Goal: Transaction & Acquisition: Complete application form

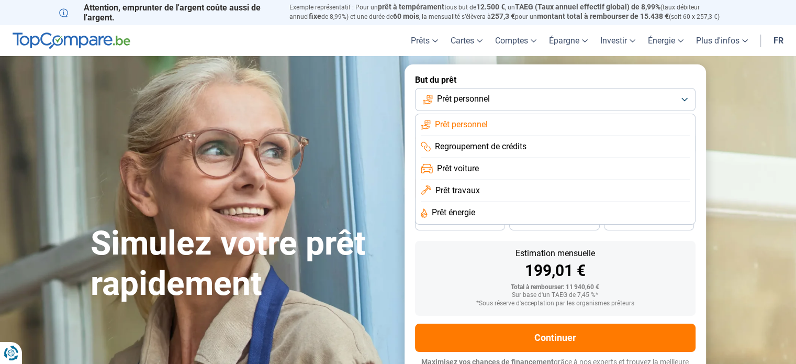
click at [553, 92] on button "Prêt personnel" at bounding box center [555, 99] width 280 height 23
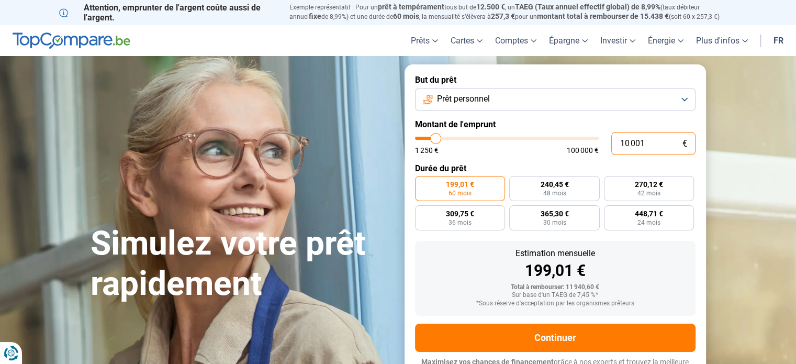
drag, startPoint x: 654, startPoint y: 143, endPoint x: 513, endPoint y: 145, distance: 140.8
click at [513, 145] on div "10 001 € 1 250 € 100 000 €" at bounding box center [555, 143] width 280 height 23
type input "2"
type input "1250"
type input "25"
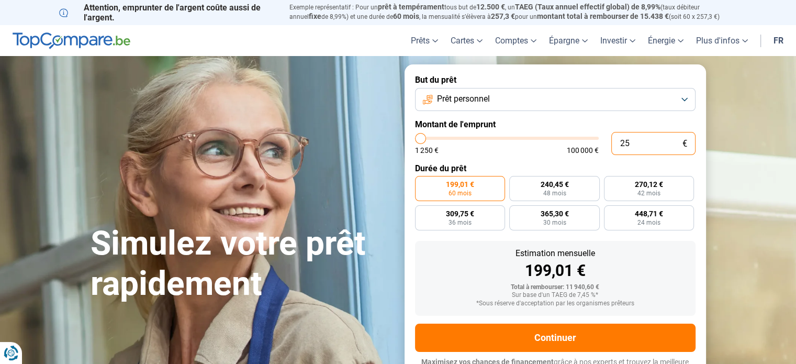
type input "1250"
type input "250"
type input "1250"
type input "2 500"
type input "2500"
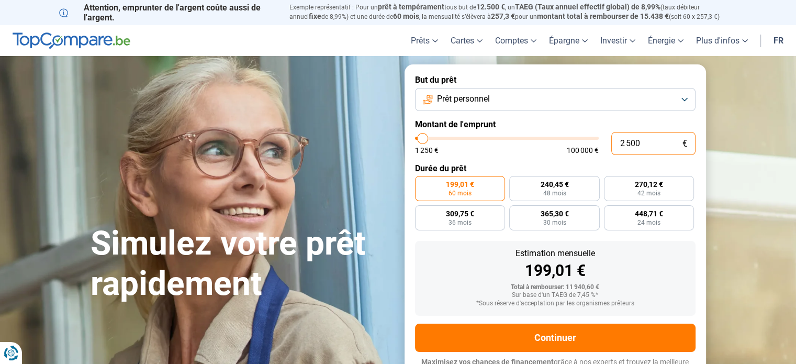
type input "25 000"
type input "25000"
radio input "false"
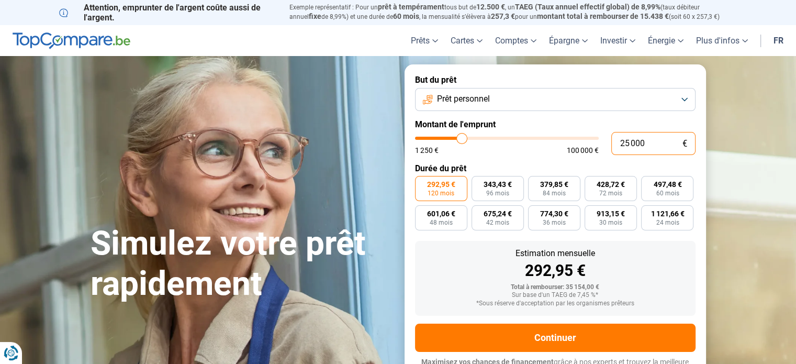
scroll to position [14, 0]
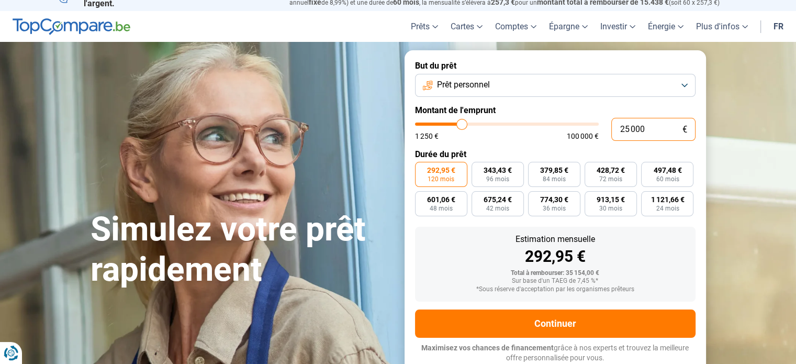
type input "25 000"
click at [667, 178] on span "60 mois" at bounding box center [667, 179] width 23 height 6
click at [648, 169] on input "497,48 € 60 mois" at bounding box center [644, 165] width 7 height 7
radio input "true"
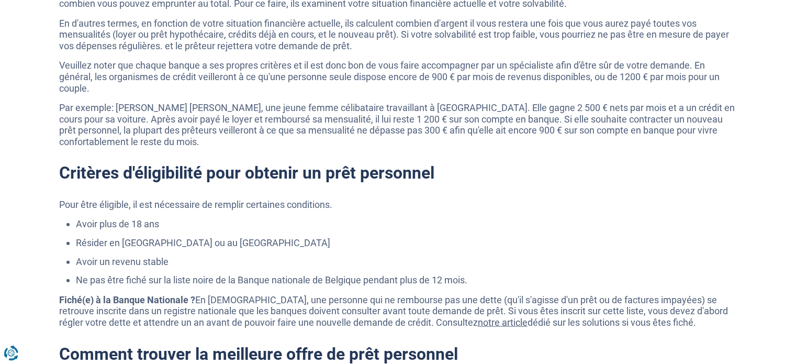
scroll to position [2420, 0]
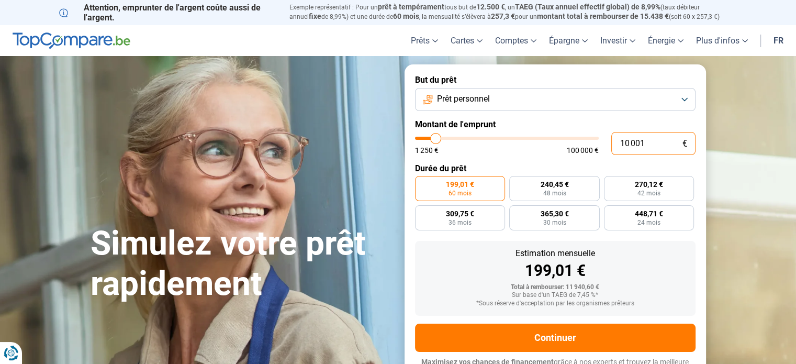
click at [629, 140] on input "10 001" at bounding box center [653, 143] width 84 height 23
type input "1 000"
type input "1250"
type input "100"
type input "1250"
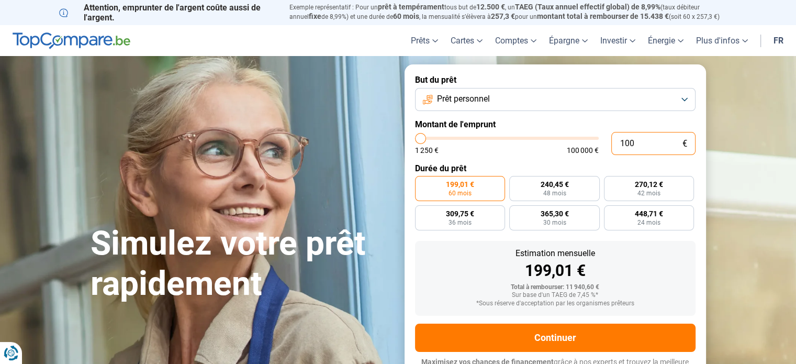
type input "10"
type input "1250"
type input "1"
type input "1250"
type input "0"
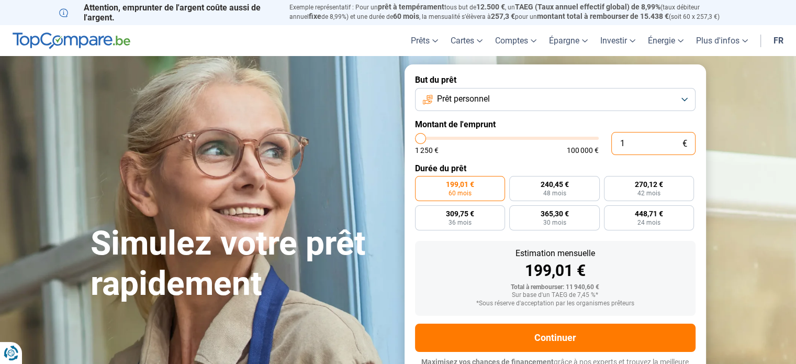
type input "1250"
type input "2"
type input "1250"
type input "25"
type input "1250"
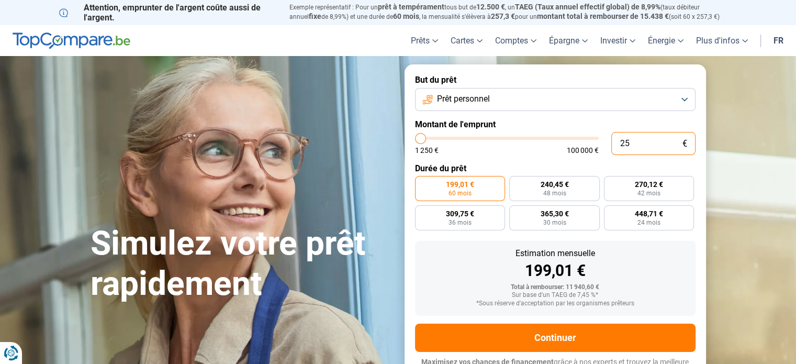
type input "250"
type input "1250"
type input "2 500"
type input "2500"
type input "25 000"
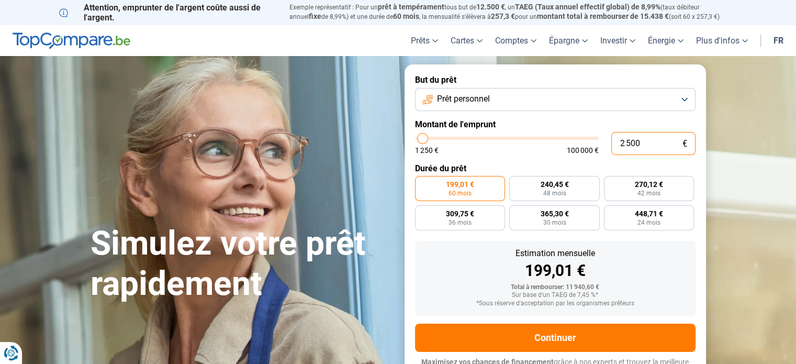
type input "25000"
radio input "false"
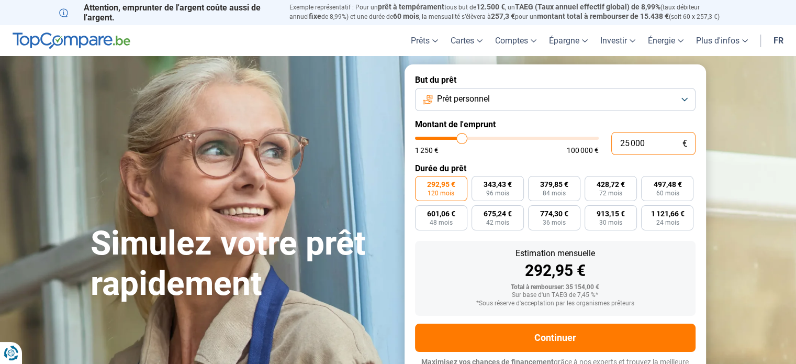
scroll to position [14, 0]
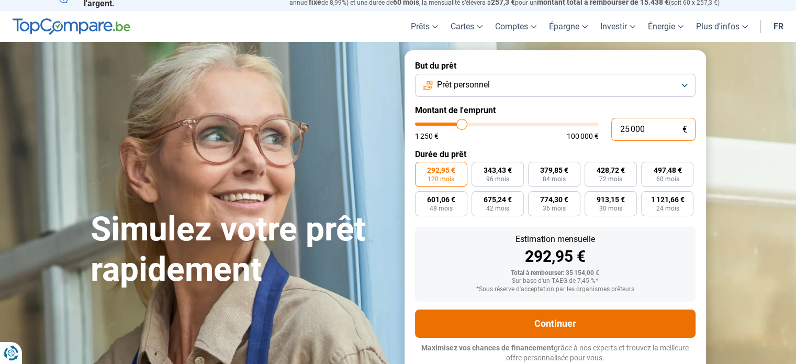
type input "25 000"
click at [534, 313] on button "Continuer" at bounding box center [555, 323] width 280 height 28
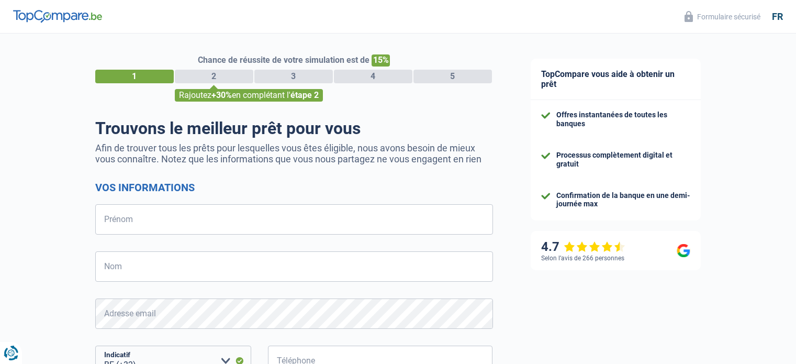
select select "32"
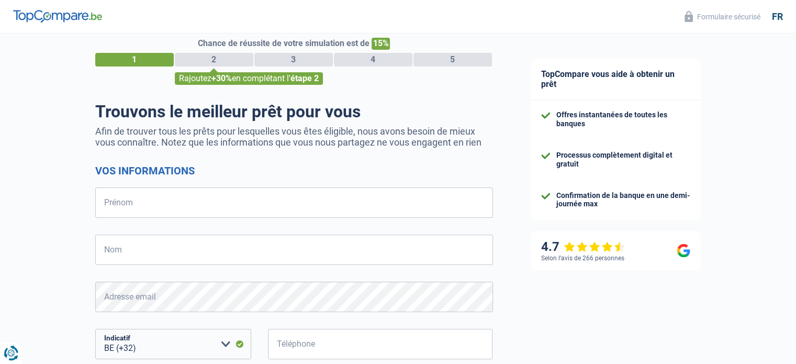
scroll to position [18, 0]
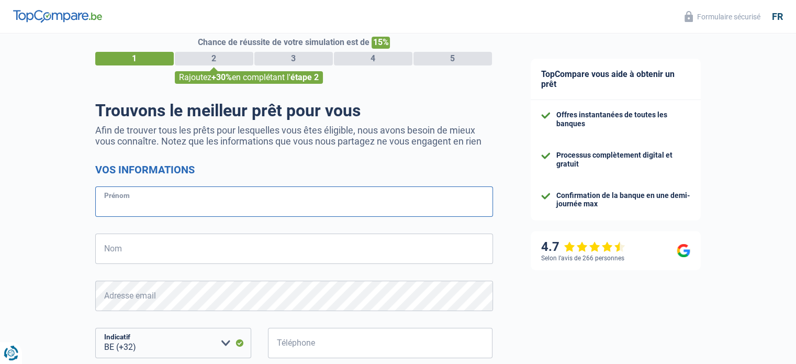
click at [243, 199] on input "Prénom" at bounding box center [294, 201] width 398 height 30
type input "Olivier"
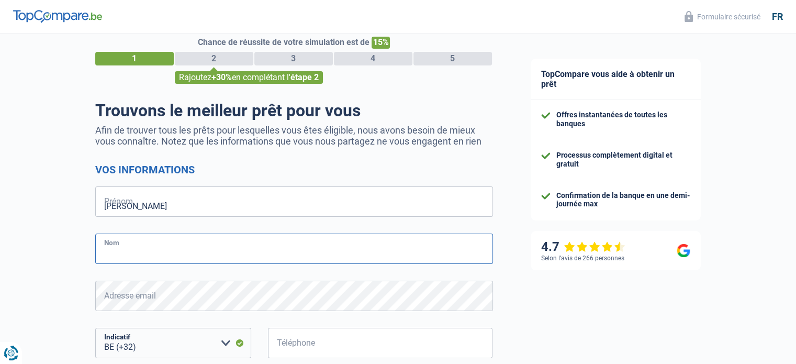
type input "Sebille"
type input "486971887"
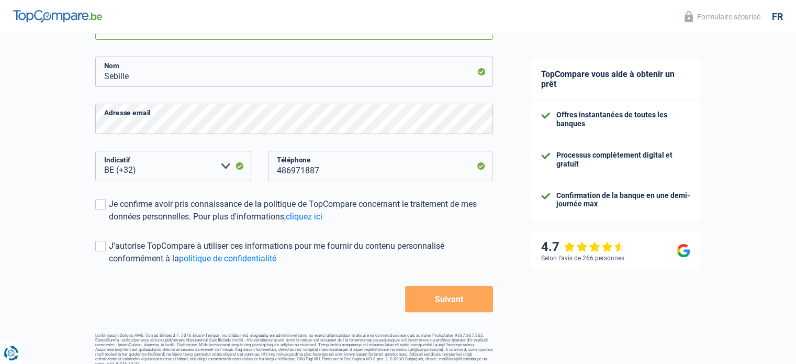
scroll to position [196, 0]
click at [103, 205] on span at bounding box center [100, 203] width 10 height 10
click at [109, 222] on input "Je confirme avoir pris connaissance de la politique de TopCompare concernant le…" at bounding box center [109, 222] width 0 height 0
click at [100, 241] on span at bounding box center [100, 245] width 10 height 10
click at [109, 264] on input "J'autorise TopCompare à utiliser ces informations pour me fournir du contenu pe…" at bounding box center [109, 264] width 0 height 0
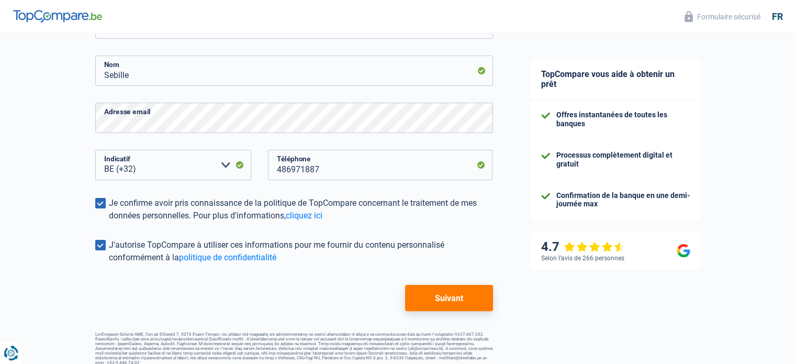
click at [463, 297] on button "Suivant" at bounding box center [448, 298] width 87 height 26
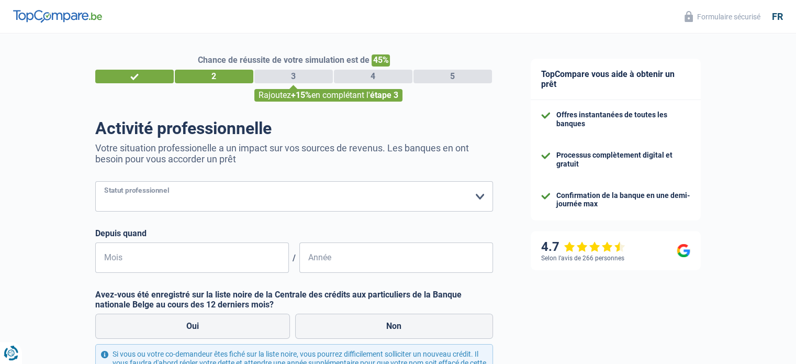
click at [333, 205] on select "Ouvrier Employé privé Employé public Invalide Indépendant Pensionné Chômeur Mut…" at bounding box center [294, 196] width 398 height 30
select select "independent"
click at [95, 182] on select "Ouvrier Employé privé Employé public Invalide Indépendant Pensionné Chômeur Mut…" at bounding box center [294, 196] width 398 height 30
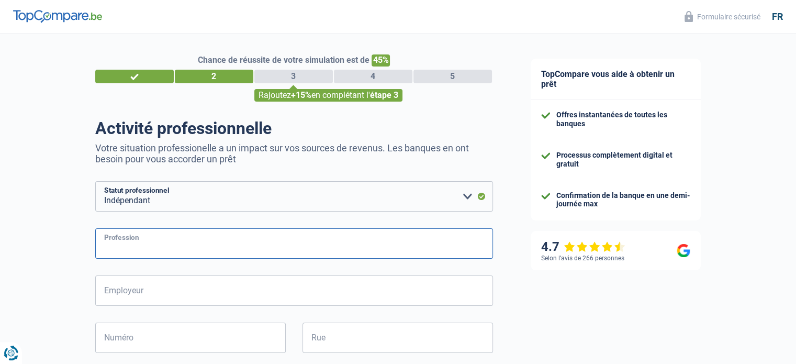
click at [254, 238] on input "Profession" at bounding box center [294, 243] width 398 height 30
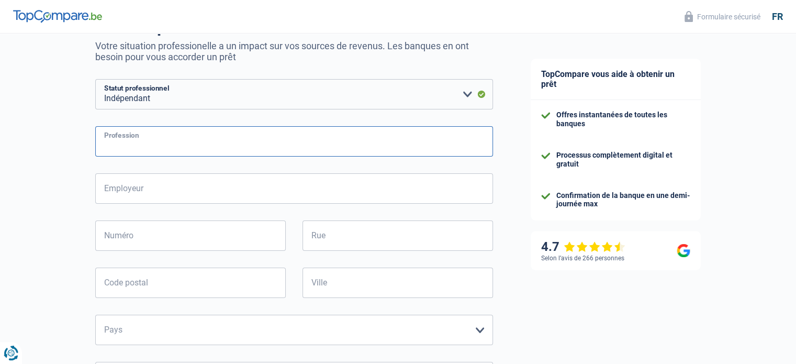
scroll to position [103, 0]
type input "Domoticien"
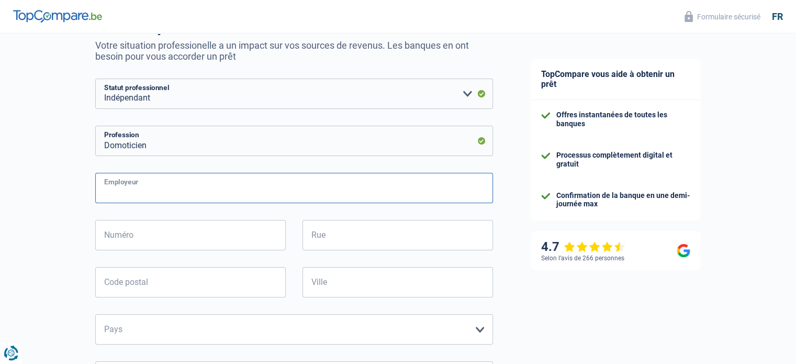
click at [197, 189] on input "Employeur" at bounding box center [294, 188] width 398 height 30
type input "Building Management System srl"
type input "Molenbeekstraat 24/2"
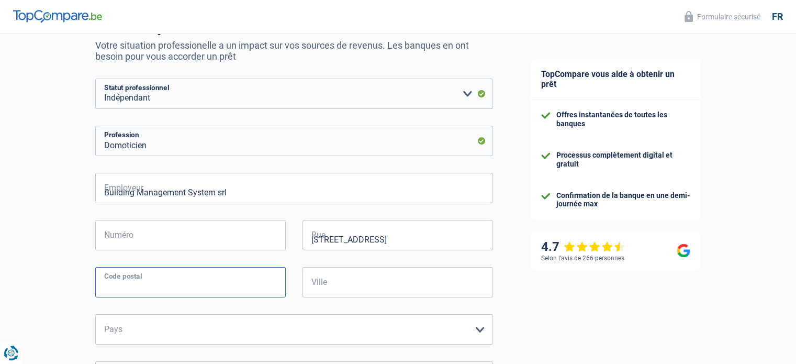
type input "1653"
type input "Dworp"
click at [425, 239] on input "Molenbeekstraat 24/2" at bounding box center [397, 235] width 190 height 30
type input "Molenbeekstraat"
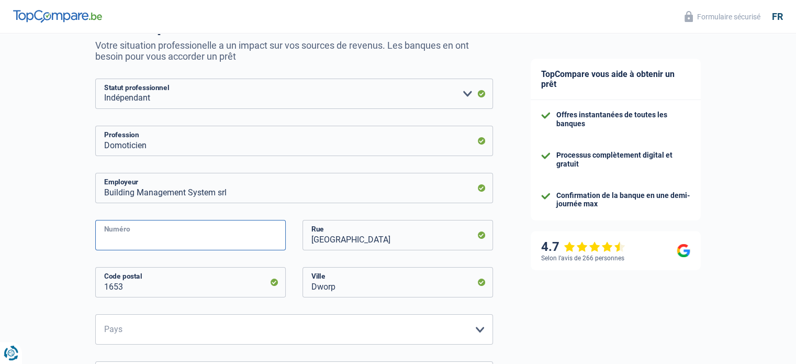
click at [145, 240] on input "Numéro" at bounding box center [190, 235] width 190 height 30
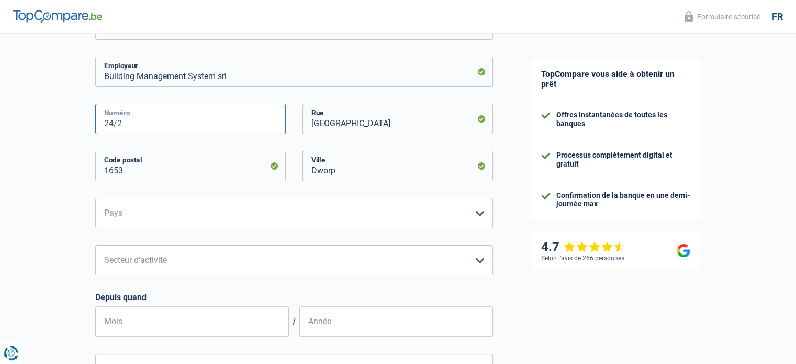
scroll to position [221, 0]
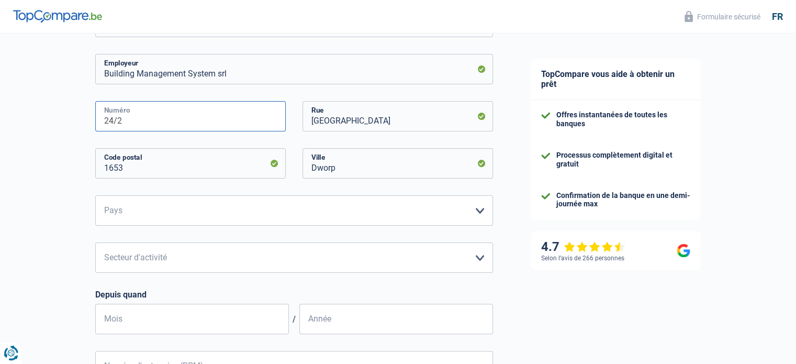
type input "24/2"
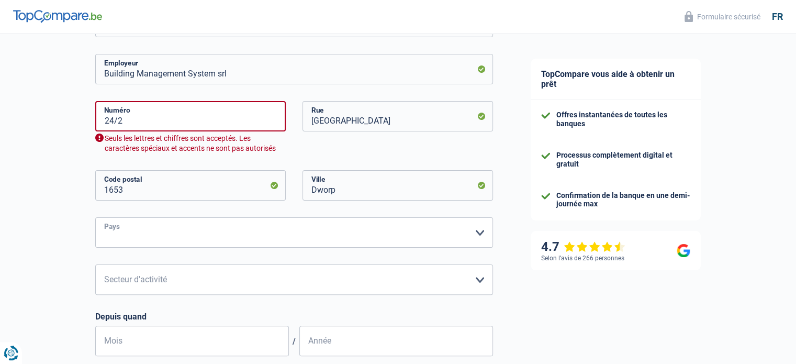
click at [151, 212] on div "24/2 Numéro Seuls les lettres et chiffres sont acceptés. Les caractères spéciau…" at bounding box center [294, 174] width 398 height 147
select select "BE"
click at [95, 218] on select "Belgique Luxembourg Veuillez sélectionner une option" at bounding box center [294, 232] width 398 height 30
click at [153, 119] on input "24/2" at bounding box center [190, 116] width 190 height 30
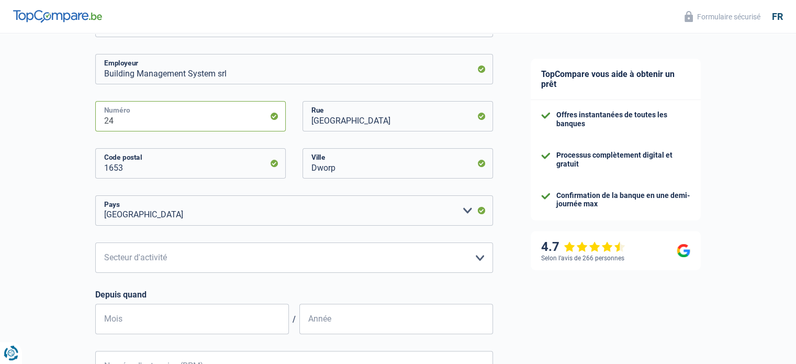
type input "24"
click at [57, 185] on div "Chance de réussite de votre simulation est de 45% 1 2 3 4 5 Rajoutez +15% en co…" at bounding box center [256, 202] width 512 height 788
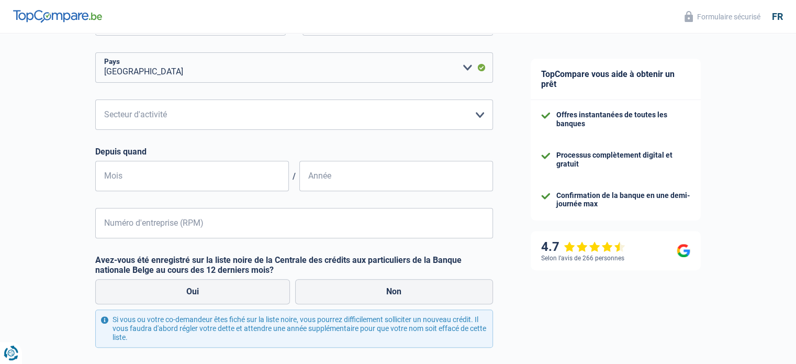
scroll to position [371, 0]
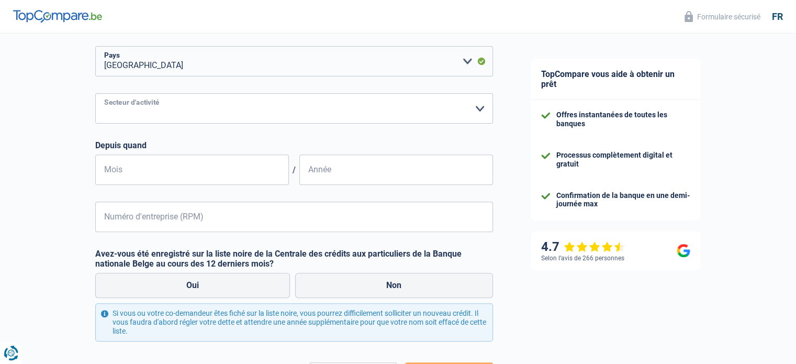
click at [178, 113] on select "Agriculture/Pêche Industrie Horeca Courier/Fitness/Taxi Construction Banques/As…" at bounding box center [294, 108] width 398 height 30
select select "industry"
click at [95, 94] on select "Agriculture/Pêche Industrie Horeca Courier/Fitness/Taxi Construction Banques/As…" at bounding box center [294, 108] width 398 height 30
click at [149, 169] on input "Mois" at bounding box center [192, 169] width 194 height 30
type input "08"
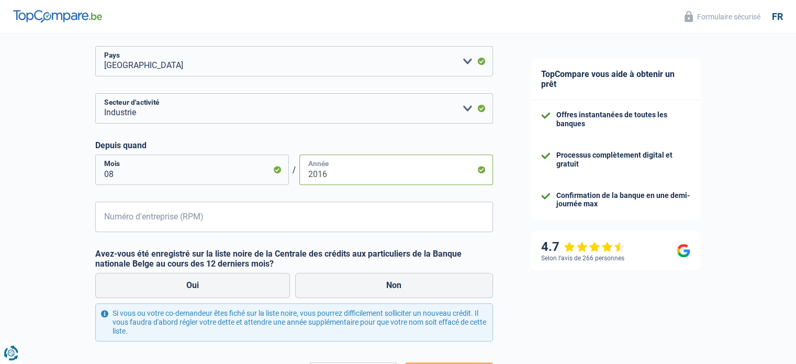
type input "2016"
click at [300, 212] on input "Numéro d'entreprise (RPM)" at bounding box center [294, 216] width 398 height 30
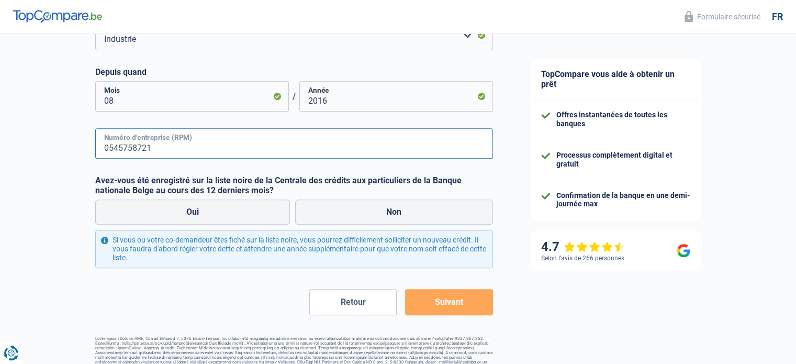
scroll to position [450, 0]
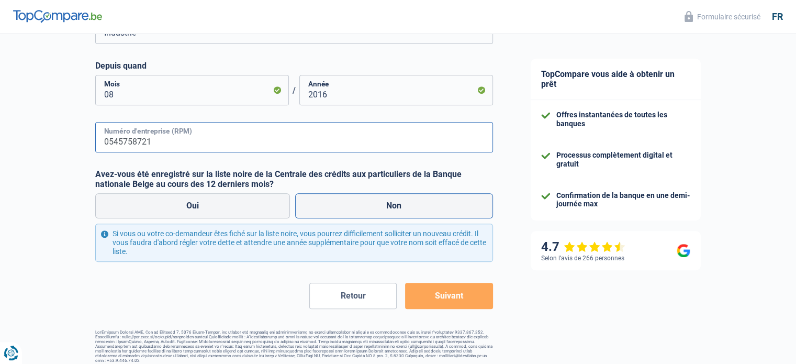
type input "0545758721"
click at [398, 207] on label "Non" at bounding box center [394, 205] width 198 height 25
click at [398, 207] on input "Non" at bounding box center [394, 205] width 198 height 25
radio input "true"
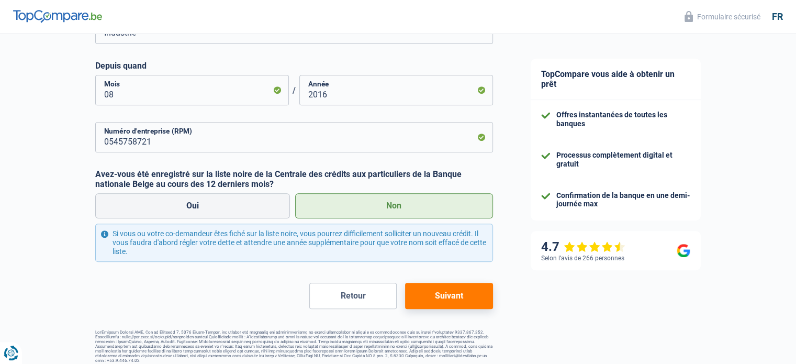
click at [443, 296] on button "Suivant" at bounding box center [448, 296] width 87 height 26
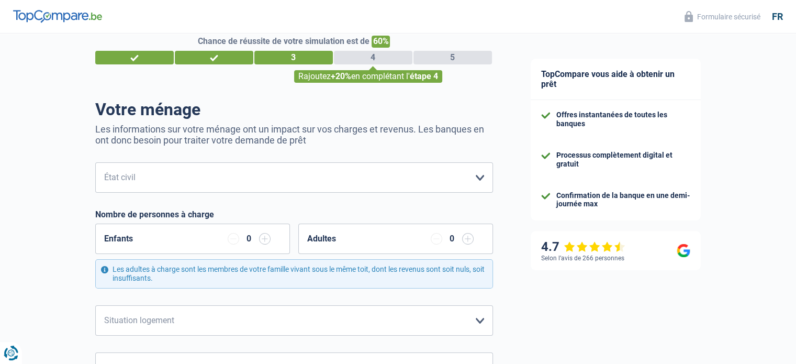
scroll to position [20, 0]
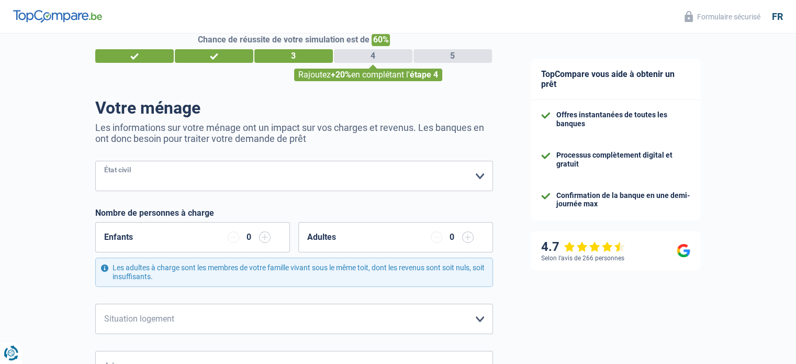
click at [354, 175] on select "Célibataire Marié(e) Cohabitant(e) légal(e) Divorcé(e) Veuf(ve) Séparé (de fait…" at bounding box center [294, 176] width 398 height 30
select select "single"
click at [95, 161] on select "Célibataire Marié(e) Cohabitant(e) légal(e) Divorcé(e) Veuf(ve) Séparé (de fait…" at bounding box center [294, 176] width 398 height 30
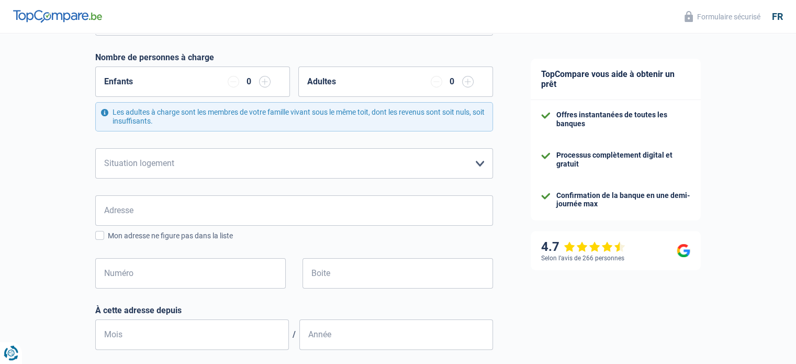
scroll to position [177, 0]
click at [251, 156] on select "Locataire Propriétaire avec prêt hypothécaire Propriétaire sans prêt hypothécai…" at bounding box center [294, 162] width 398 height 30
select select "rents"
click at [95, 147] on select "Locataire Propriétaire avec prêt hypothécaire Propriétaire sans prêt hypothécai…" at bounding box center [294, 162] width 398 height 30
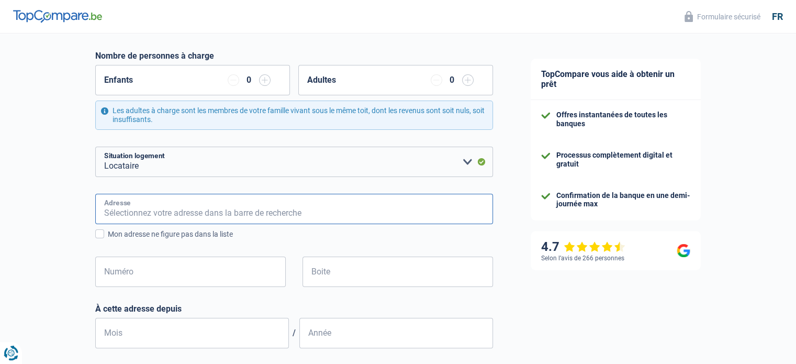
click at [242, 214] on input "Adresse" at bounding box center [294, 209] width 398 height 30
type input "Molenbeekstraat 24/2"
type input "Belgium"
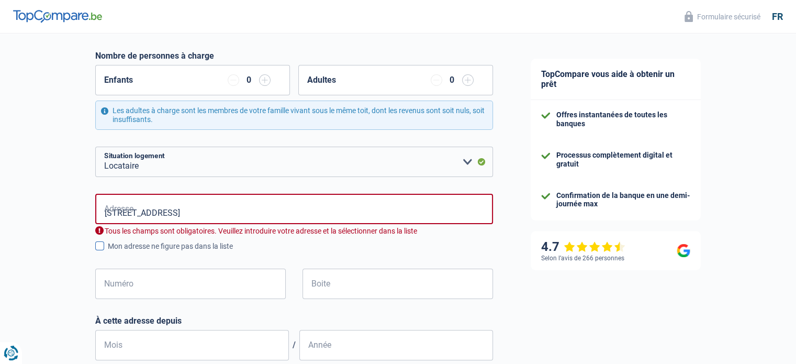
type input "Belgium"
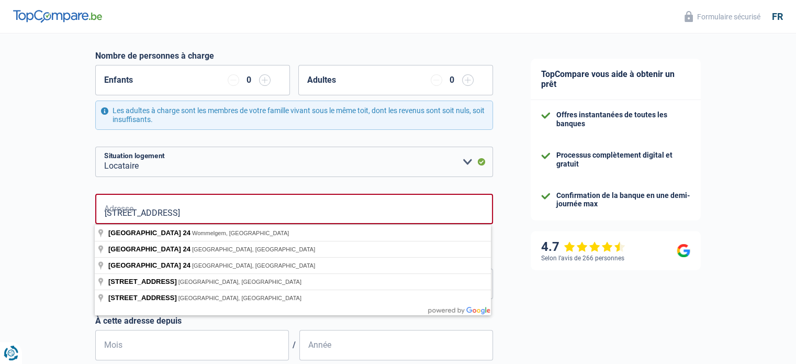
click at [599, 341] on div "TopCompare vous aide à obtenir un prêt Offres instantanées de toutes les banque…" at bounding box center [654, 263] width 285 height 814
click at [302, 213] on input "Molenbeekstraat 24" at bounding box center [294, 209] width 398 height 30
type input "Molenbeekstraat, 2160, Wommelgem, BE"
type input "24"
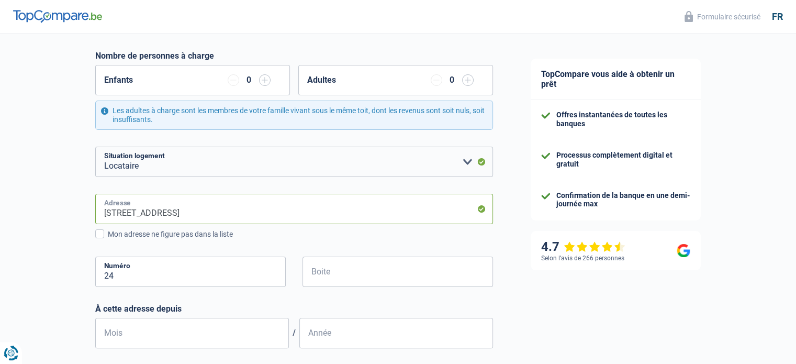
click at [137, 210] on input "Molenbeekstraat, 2160, Wommelgem, BE" at bounding box center [294, 209] width 398 height 30
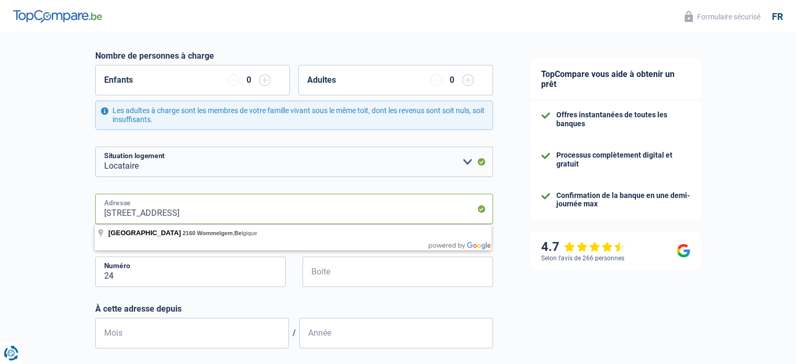
drag, startPoint x: 171, startPoint y: 210, endPoint x: 372, endPoint y: 210, distance: 201.0
click at [372, 210] on input "Molenbeekstraat, 2160, Wommelgem, BE" at bounding box center [294, 209] width 398 height 30
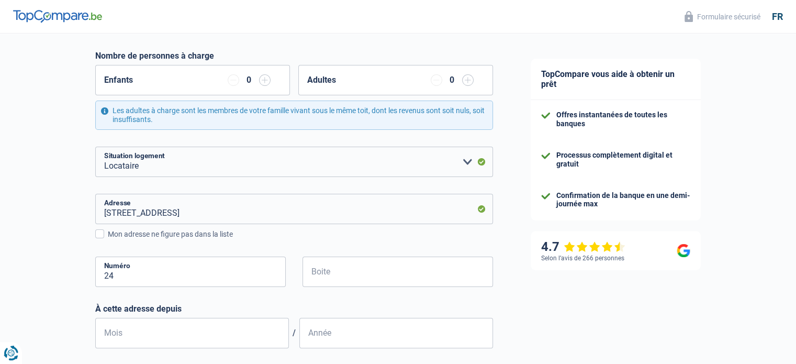
type input "Molenbeekstraat, 1653, Beersel, BE"
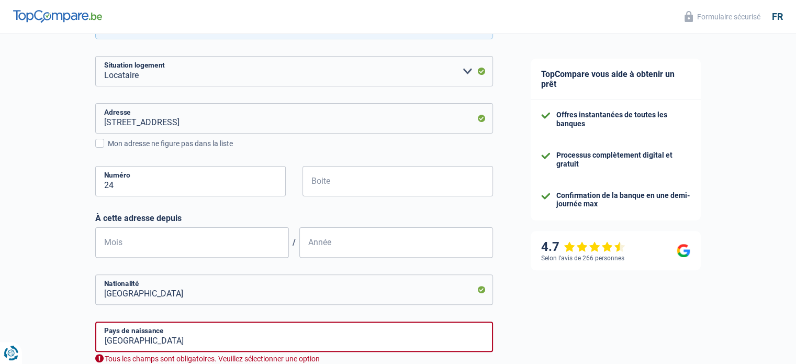
scroll to position [270, 0]
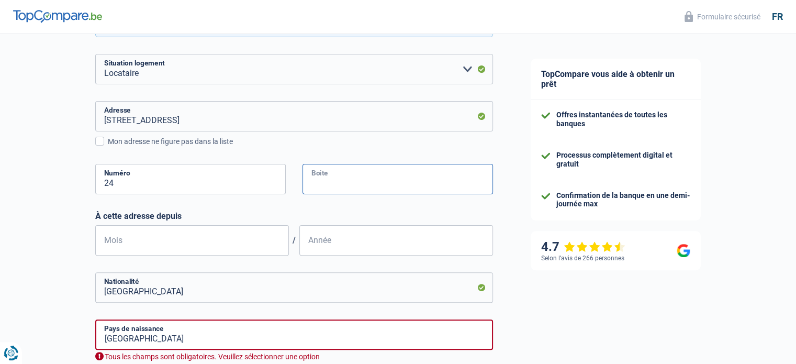
click at [343, 174] on input "Boite" at bounding box center [397, 179] width 190 height 30
type input "2"
click at [187, 236] on input "Mois" at bounding box center [192, 240] width 194 height 30
type input "12"
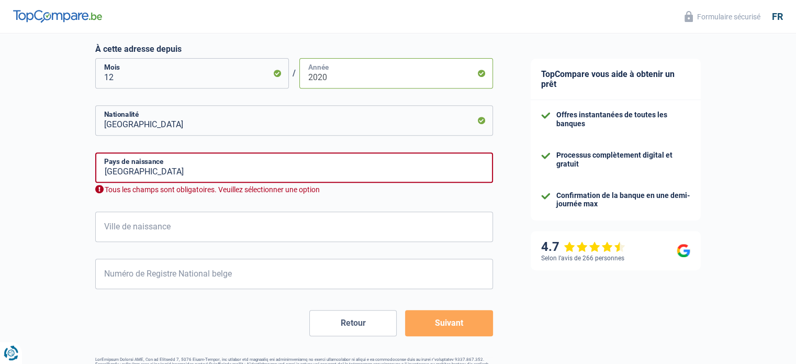
scroll to position [441, 0]
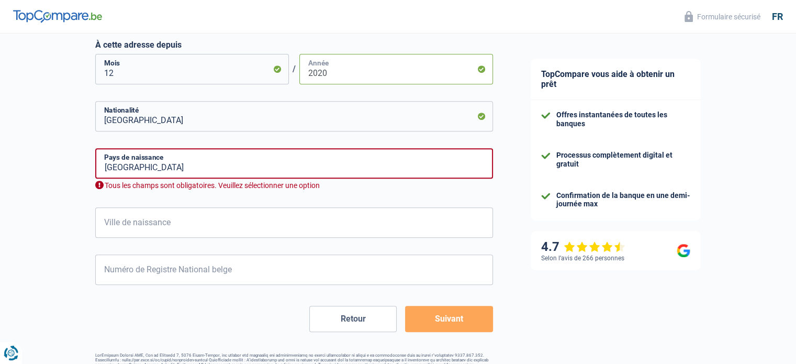
type input "2020"
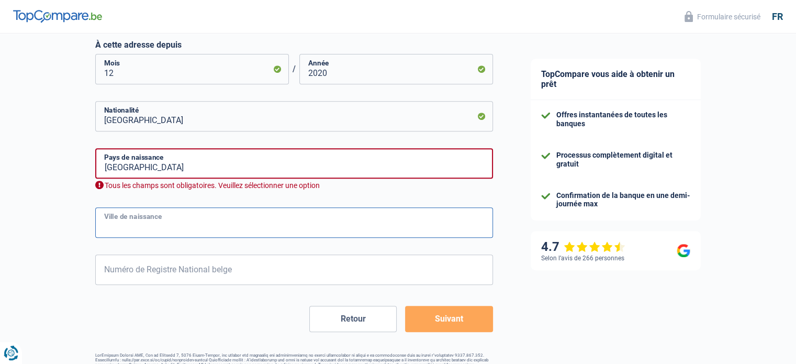
click at [332, 227] on input "Ville de naissance" at bounding box center [294, 222] width 398 height 30
type input "Ixelles"
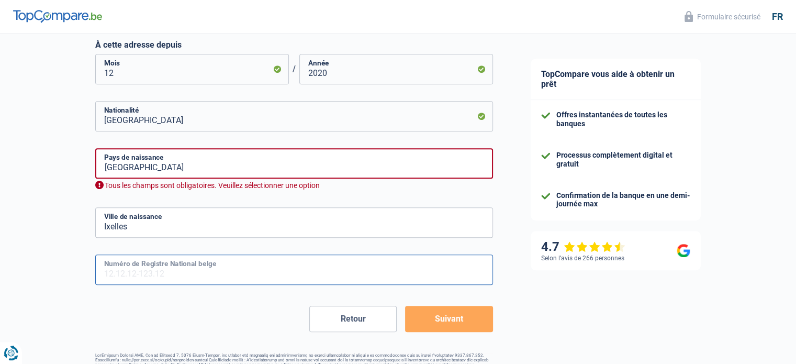
click at [264, 269] on input "Numéro de Registre National belge" at bounding box center [294, 269] width 398 height 30
type input "76.03.05-145.61"
click at [301, 163] on input "Belgium" at bounding box center [294, 163] width 398 height 30
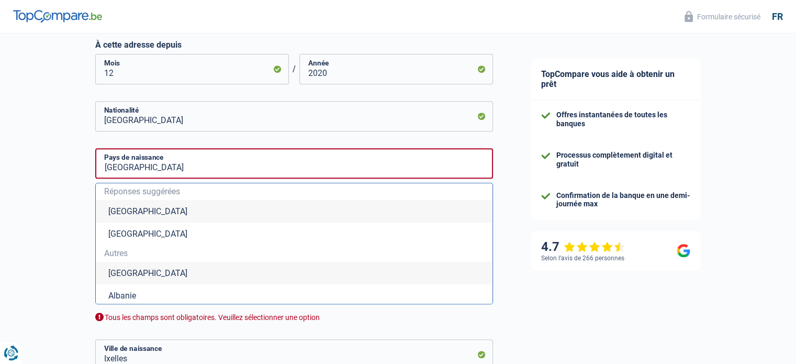
click at [127, 210] on li "Belgique" at bounding box center [294, 211] width 397 height 23
type input "Belgique"
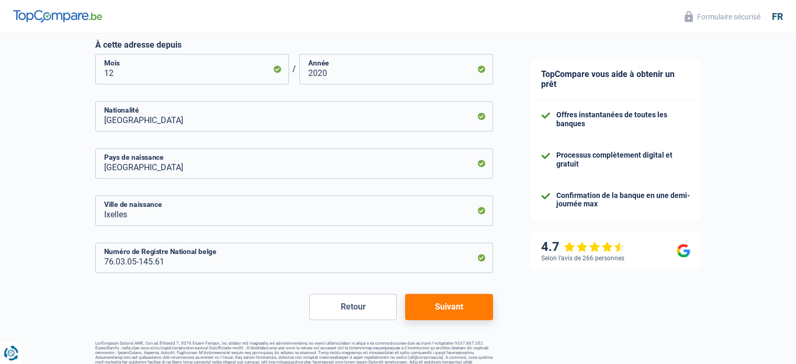
click at [450, 305] on button "Suivant" at bounding box center [448, 307] width 87 height 26
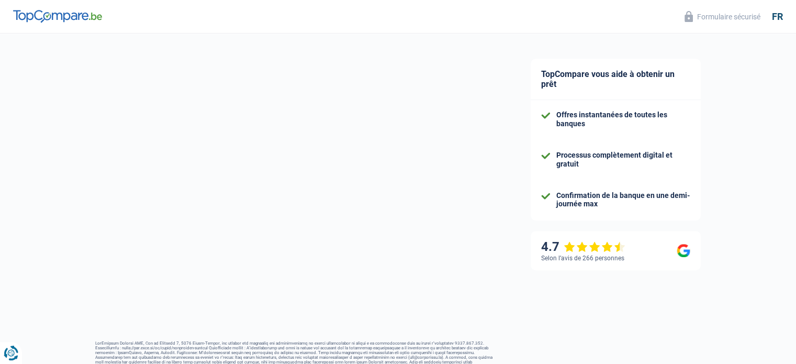
select select "netSalary"
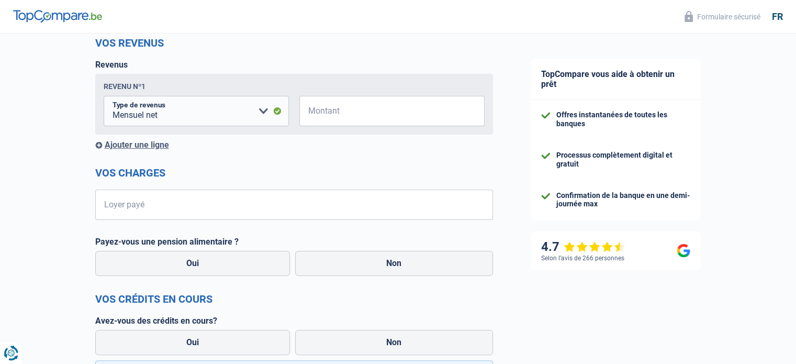
scroll to position [147, 0]
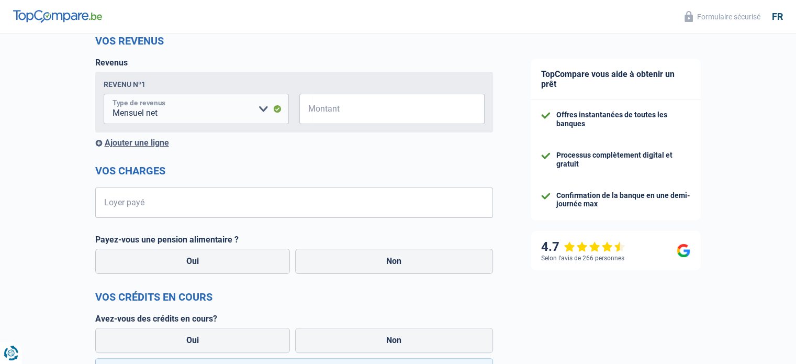
click at [262, 109] on select "Allocation d'handicap Allocations chômage Allocations familiales Chèques repas …" at bounding box center [196, 109] width 185 height 30
click at [104, 95] on select "Allocation d'handicap Allocations chômage Allocations familiales Chèques repas …" at bounding box center [196, 109] width 185 height 30
click at [338, 115] on input "Montant" at bounding box center [398, 109] width 172 height 30
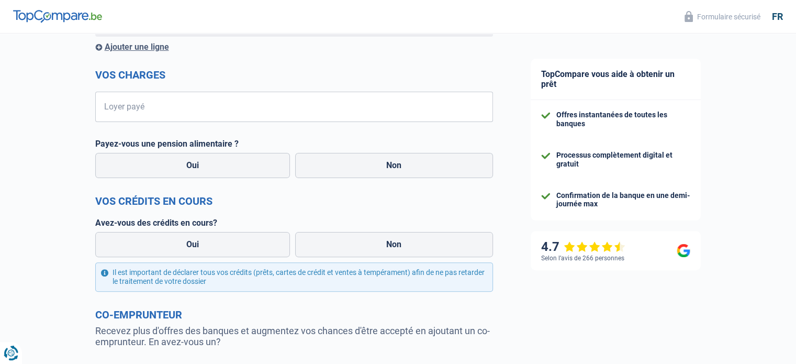
scroll to position [243, 0]
type input "2.500"
click at [219, 107] on input "Loyer payé" at bounding box center [300, 106] width 385 height 30
type input "1.060"
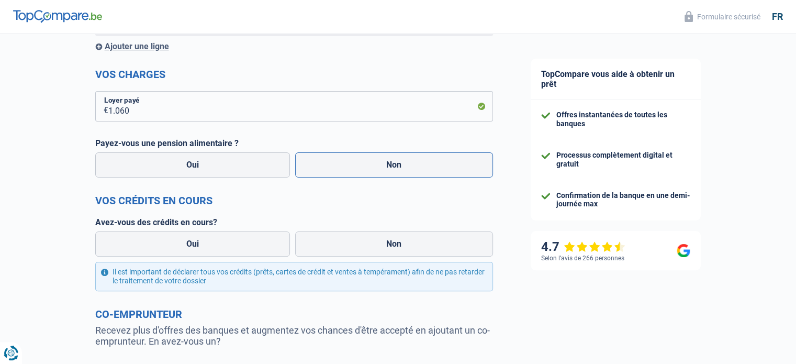
click at [366, 160] on label "Non" at bounding box center [394, 164] width 198 height 25
click at [366, 160] on input "Non" at bounding box center [394, 164] width 198 height 25
radio input "true"
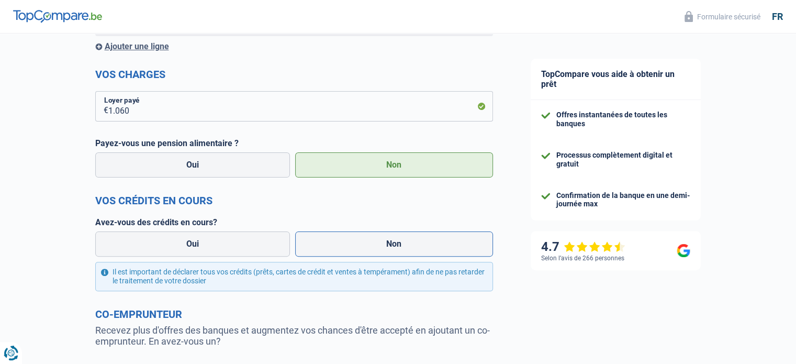
click at [412, 238] on label "Non" at bounding box center [394, 243] width 198 height 25
click at [412, 238] on input "Non" at bounding box center [394, 243] width 198 height 25
radio input "true"
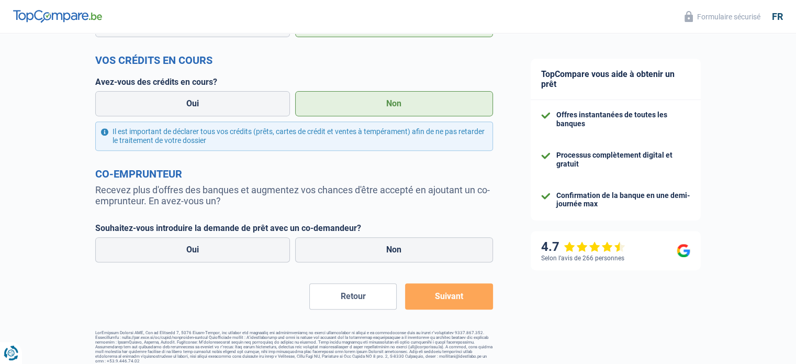
scroll to position [392, 0]
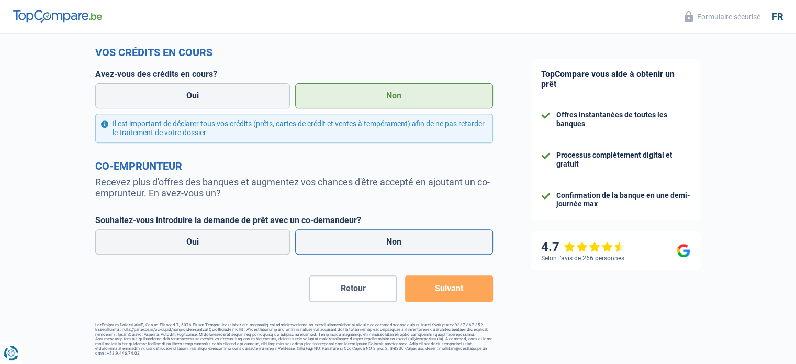
click at [406, 234] on label "Non" at bounding box center [394, 241] width 198 height 25
click at [406, 234] on input "Non" at bounding box center [394, 241] width 198 height 25
radio input "true"
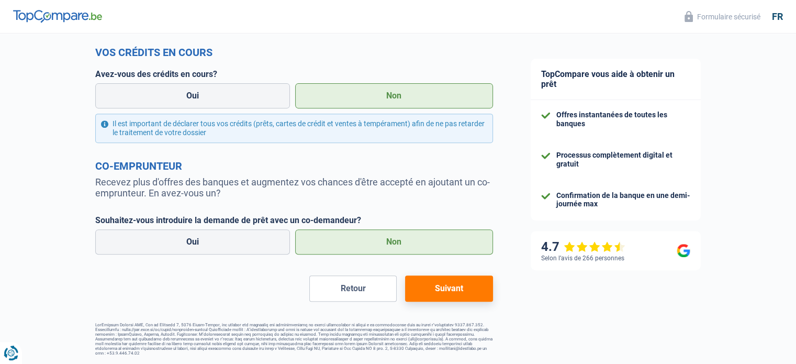
click at [455, 289] on button "Suivant" at bounding box center [448, 288] width 87 height 26
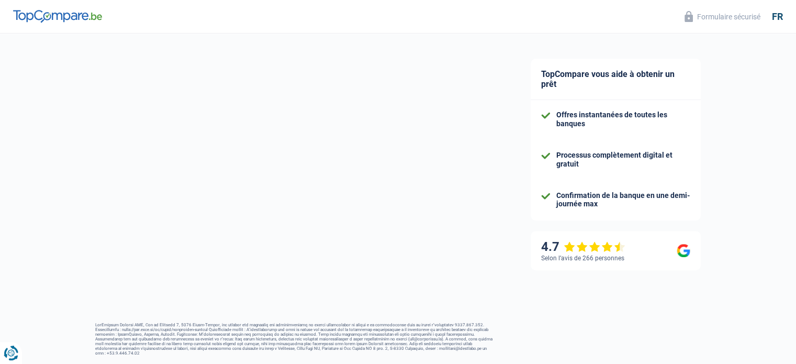
scroll to position [94, 0]
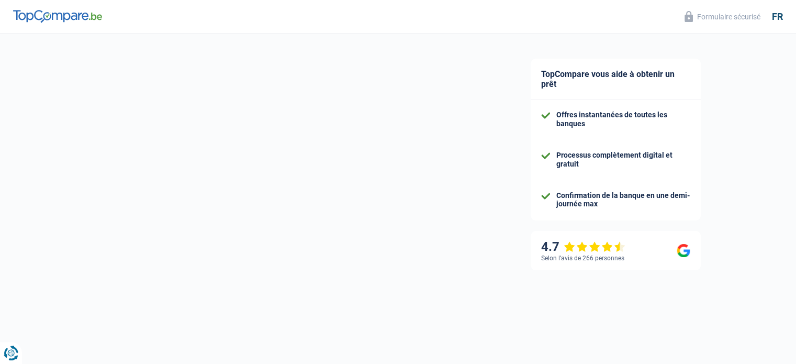
select select "120"
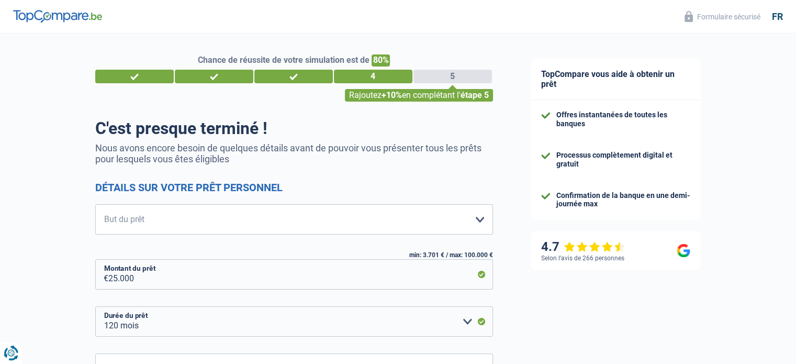
scroll to position [0, 0]
click at [222, 221] on select "Confort maison: meubles, textile, peinture, électroménager, outillage non-profe…" at bounding box center [294, 219] width 398 height 30
select select "other"
click at [95, 205] on select "Confort maison: meubles, textile, peinture, électroménager, outillage non-profe…" at bounding box center [294, 219] width 398 height 30
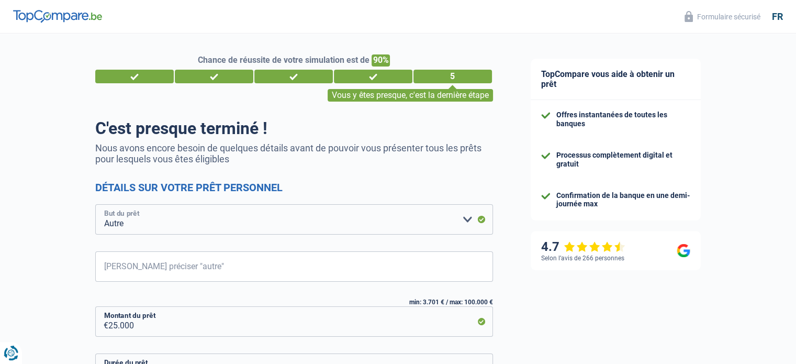
click at [214, 221] on select "Confort maison: meubles, textile, peinture, électroménager, outillage non-profe…" at bounding box center [294, 219] width 398 height 30
click at [95, 205] on select "Confort maison: meubles, textile, peinture, électroménager, outillage non-profe…" at bounding box center [294, 219] width 398 height 30
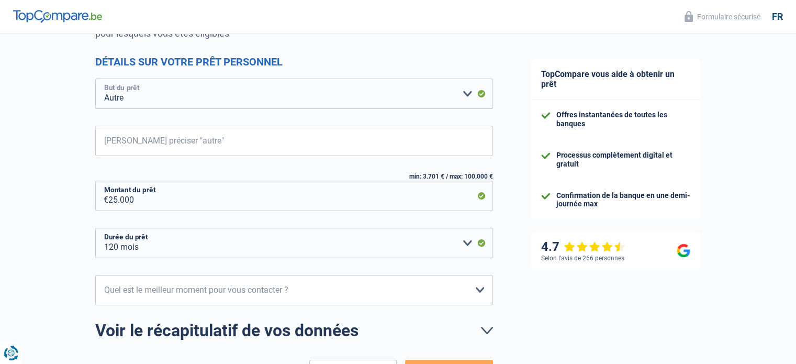
scroll to position [136, 0]
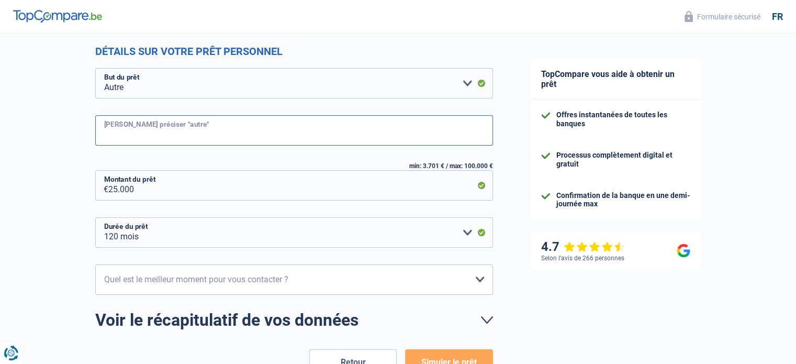
click at [207, 131] on input "Veuillez préciser "autre"" at bounding box center [294, 130] width 398 height 30
type input "R"
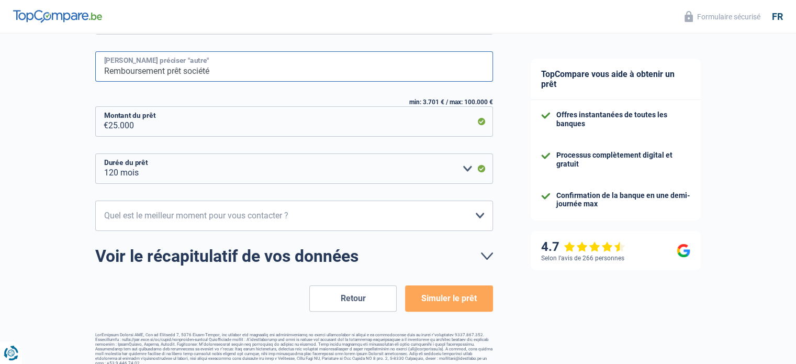
scroll to position [200, 0]
type input "Remboursement prêt société"
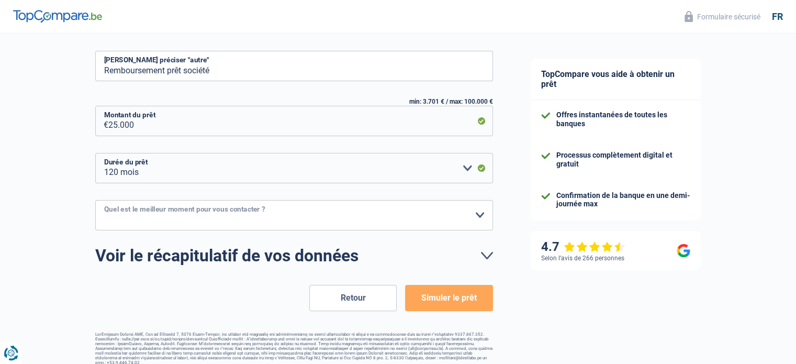
click at [250, 218] on select "10h-12h 12h-14h 14h-16h 16h-18h Veuillez sélectionner une option" at bounding box center [294, 215] width 398 height 30
select select "12-14"
click at [95, 200] on select "10h-12h 12h-14h 14h-16h 16h-18h Veuillez sélectionner une option" at bounding box center [294, 215] width 398 height 30
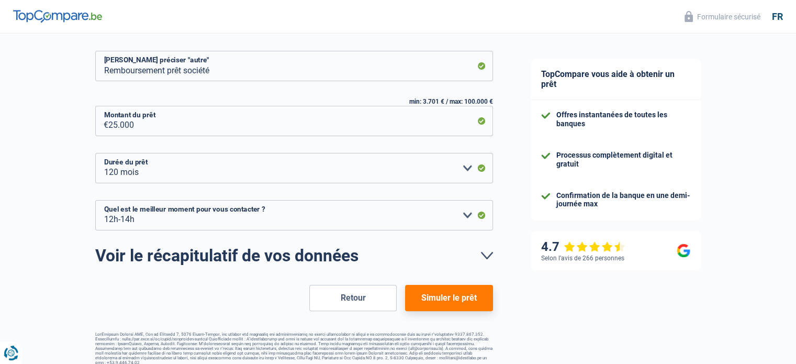
click at [463, 299] on button "Simuler le prêt" at bounding box center [448, 298] width 87 height 26
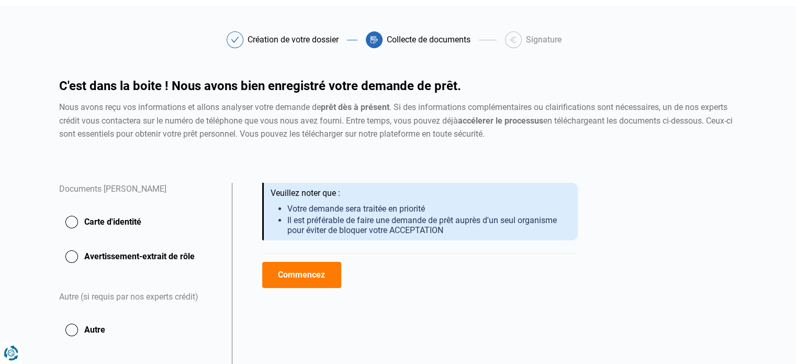
scroll to position [140, 0]
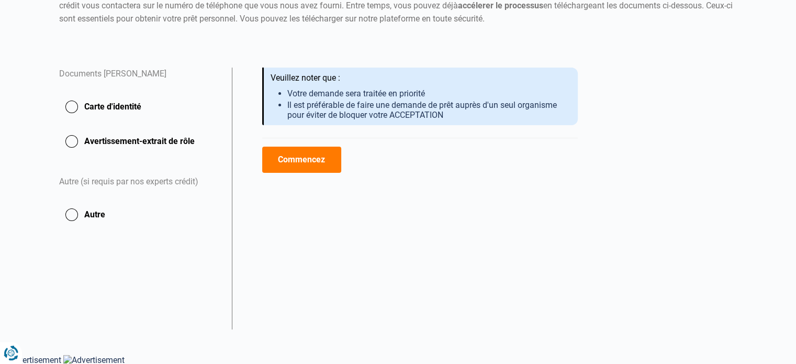
click at [128, 102] on button "Carte d'identité" at bounding box center [139, 107] width 160 height 26
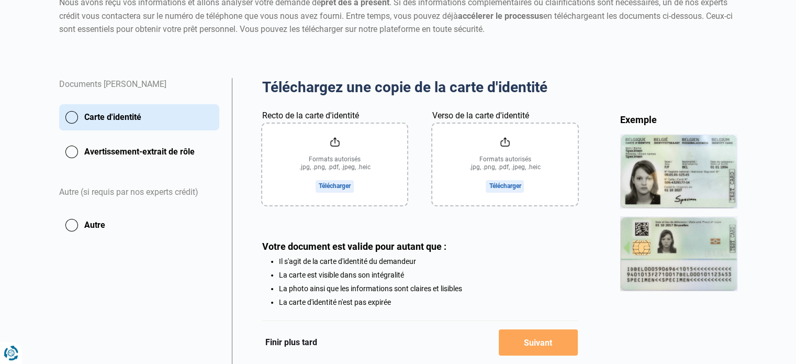
scroll to position [130, 0]
click at [341, 185] on input "Recto de la carte d'identité" at bounding box center [334, 165] width 145 height 82
click at [512, 189] on input "Verso de la carte d'identité" at bounding box center [504, 165] width 145 height 82
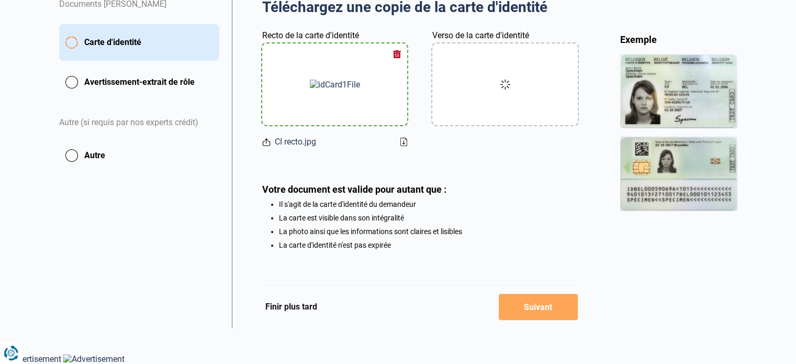
scroll to position [211, 0]
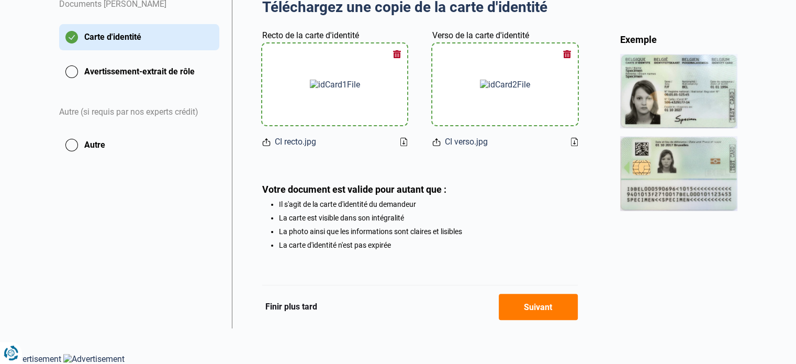
click at [180, 73] on button "Avertissement-extrait de rôle" at bounding box center [139, 72] width 160 height 26
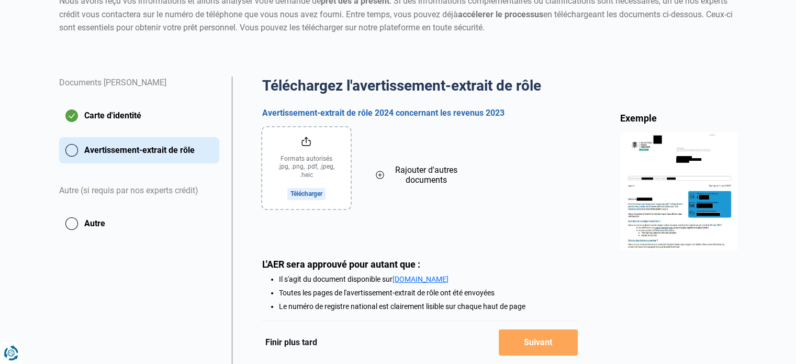
scroll to position [134, 0]
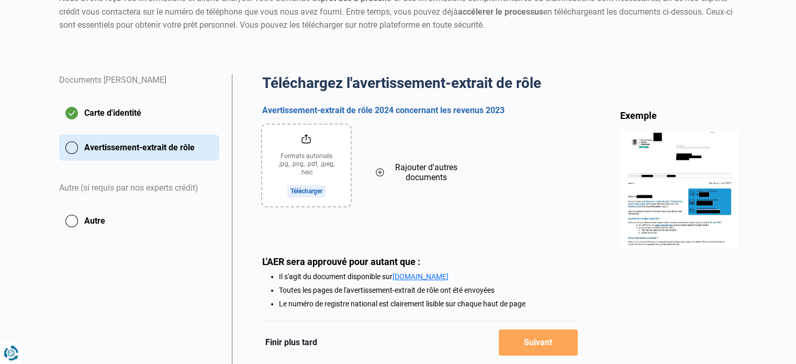
click at [283, 339] on button "Finir plus tard" at bounding box center [291, 342] width 58 height 14
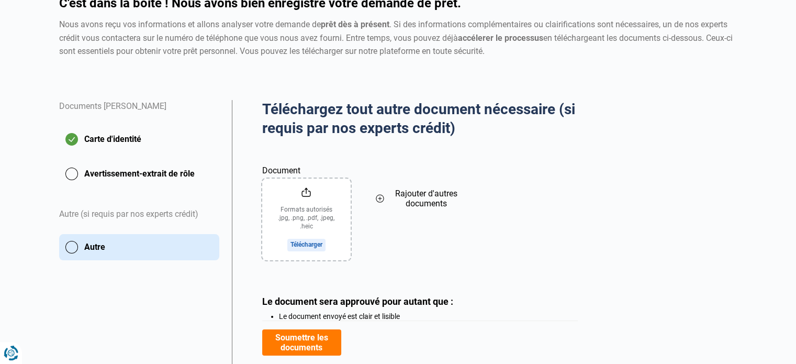
scroll to position [178, 0]
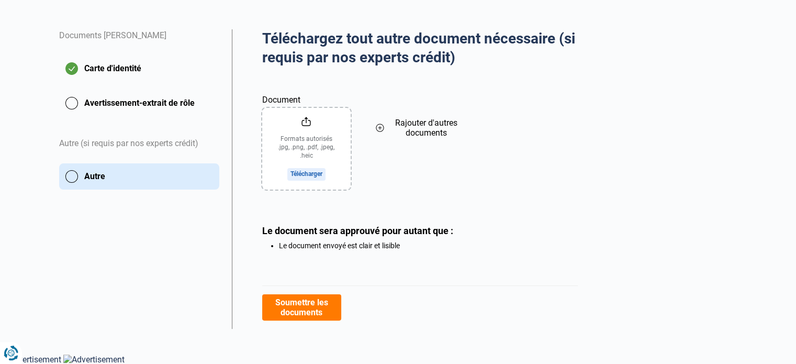
click at [308, 305] on button "Soumettre les documents" at bounding box center [301, 307] width 79 height 26
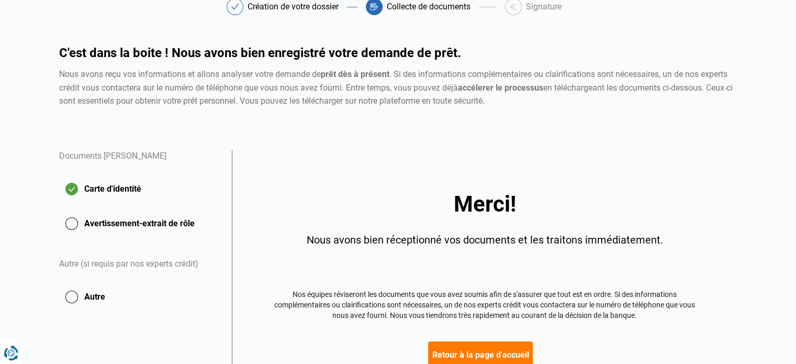
scroll to position [54, 0]
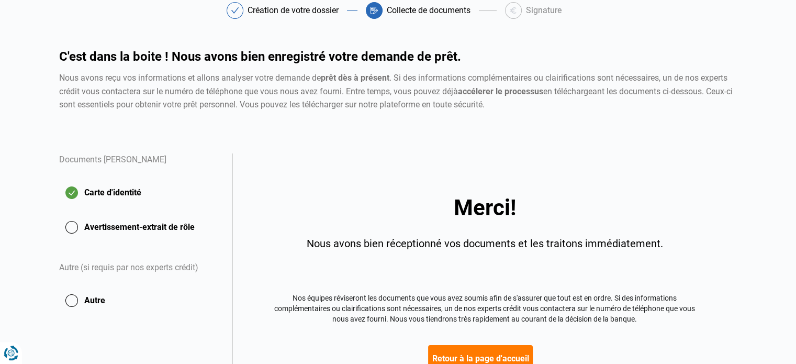
click at [140, 228] on button "Avertissement-extrait de rôle" at bounding box center [139, 227] width 160 height 26
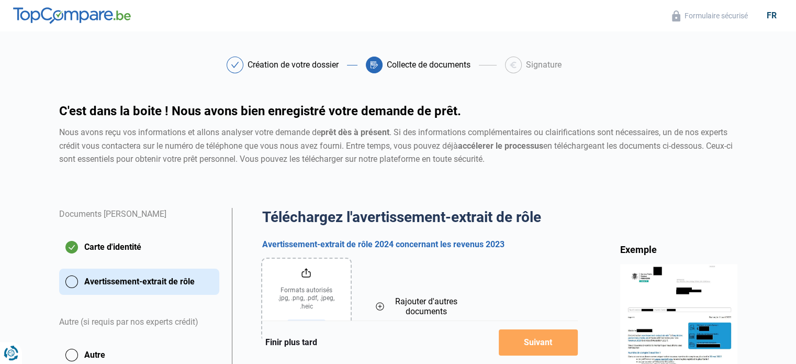
click at [68, 282] on button "Avertissement-extrait de rôle" at bounding box center [139, 281] width 160 height 26
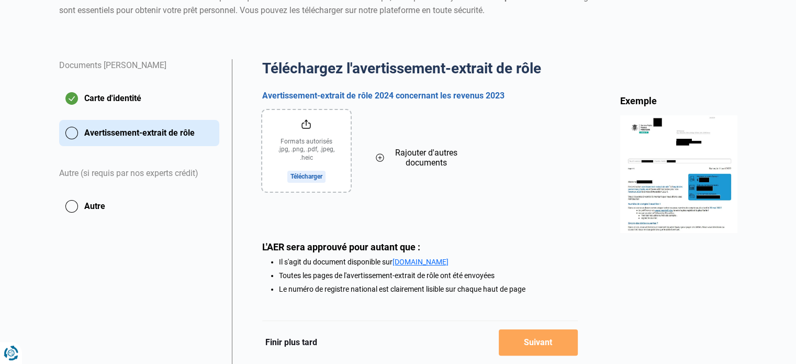
scroll to position [150, 0]
